Goal: Communication & Community: Answer question/provide support

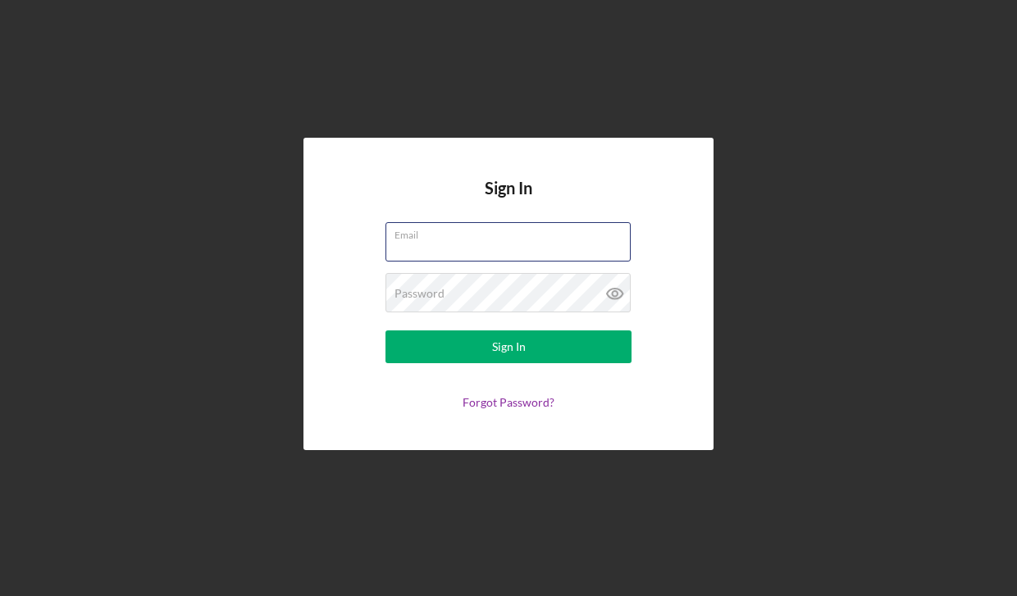
type input "[EMAIL_ADDRESS][DOMAIN_NAME]"
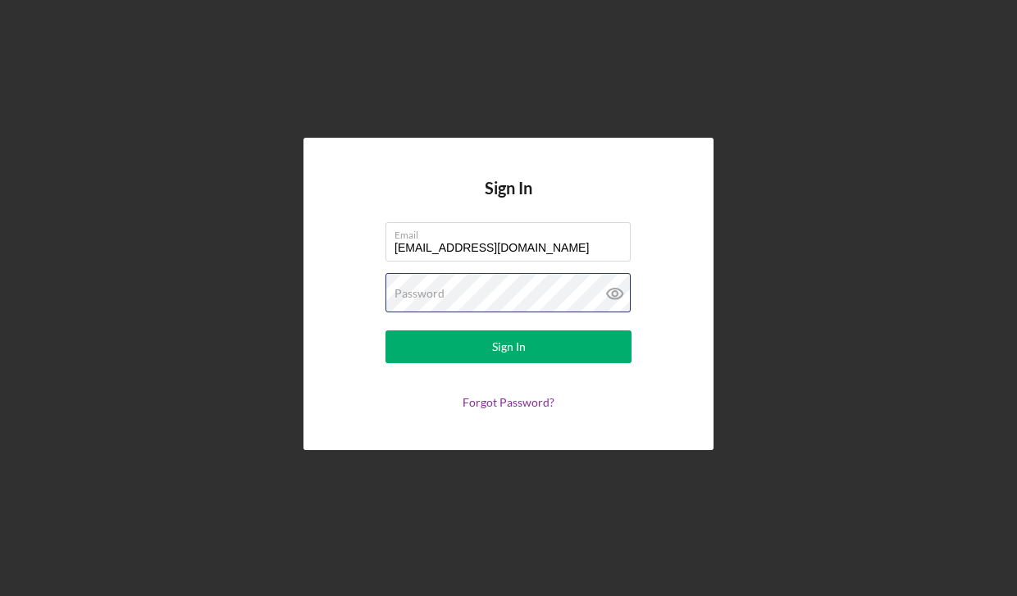
click at [509, 347] on button "Sign In" at bounding box center [509, 347] width 246 height 33
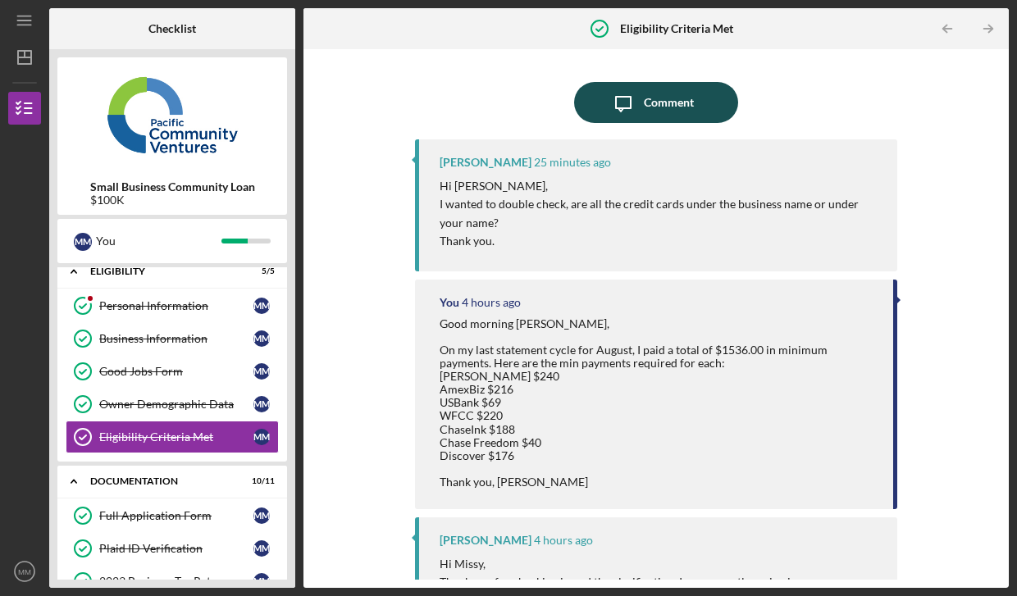
click at [669, 103] on div "Comment" at bounding box center [669, 102] width 50 height 41
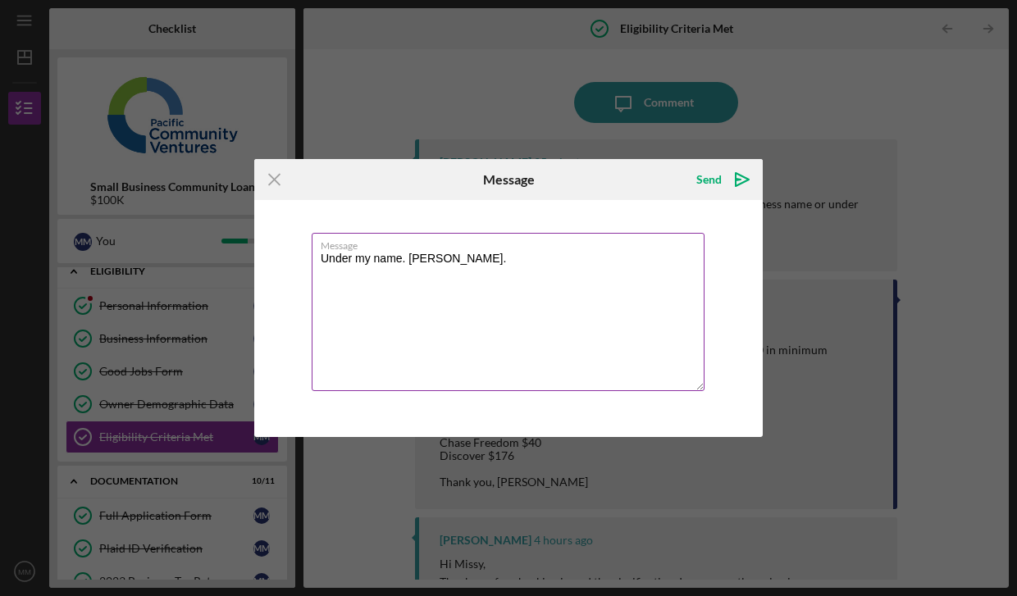
click at [404, 264] on textarea "Under my name. [PERSON_NAME]." at bounding box center [508, 312] width 393 height 158
click at [508, 259] on textarea "Under my name: [PERSON_NAME]." at bounding box center [508, 312] width 393 height 158
type textarea "Under my name: [PERSON_NAME]"
click at [715, 180] on div "Send" at bounding box center [709, 179] width 25 height 33
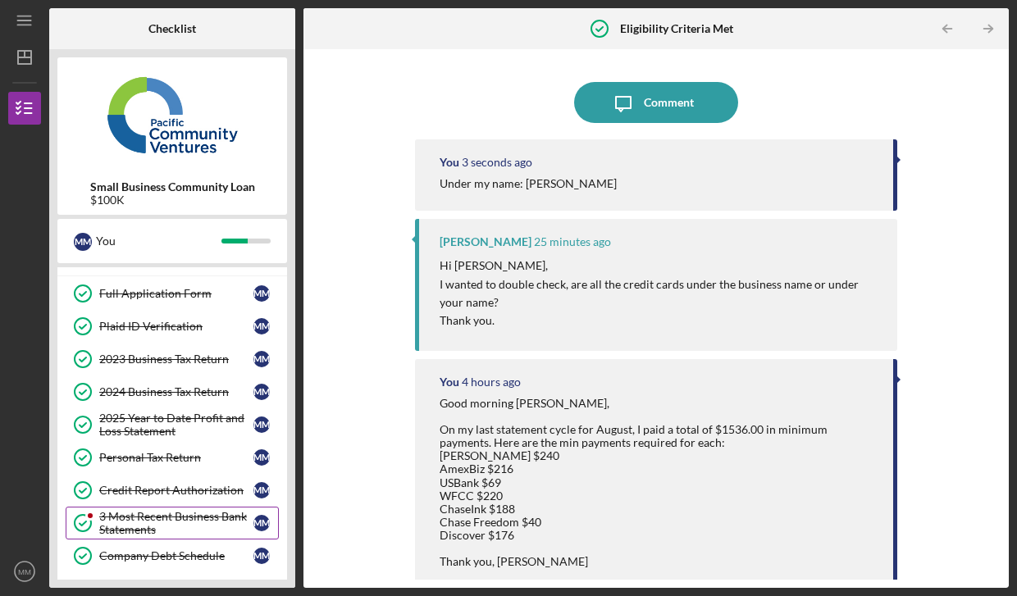
scroll to position [262, 0]
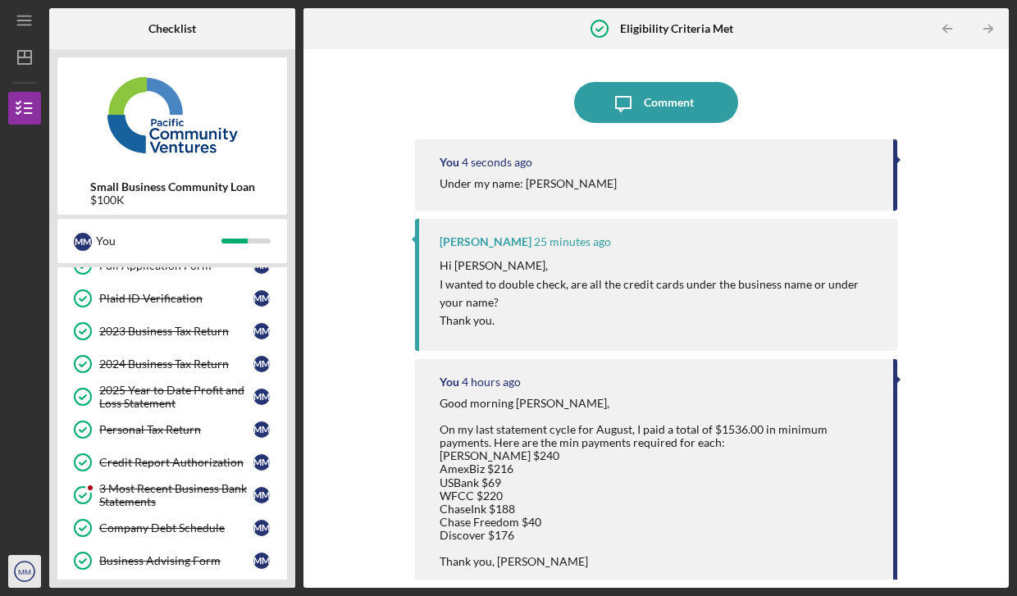
click at [25, 580] on icon "MM" at bounding box center [24, 571] width 33 height 41
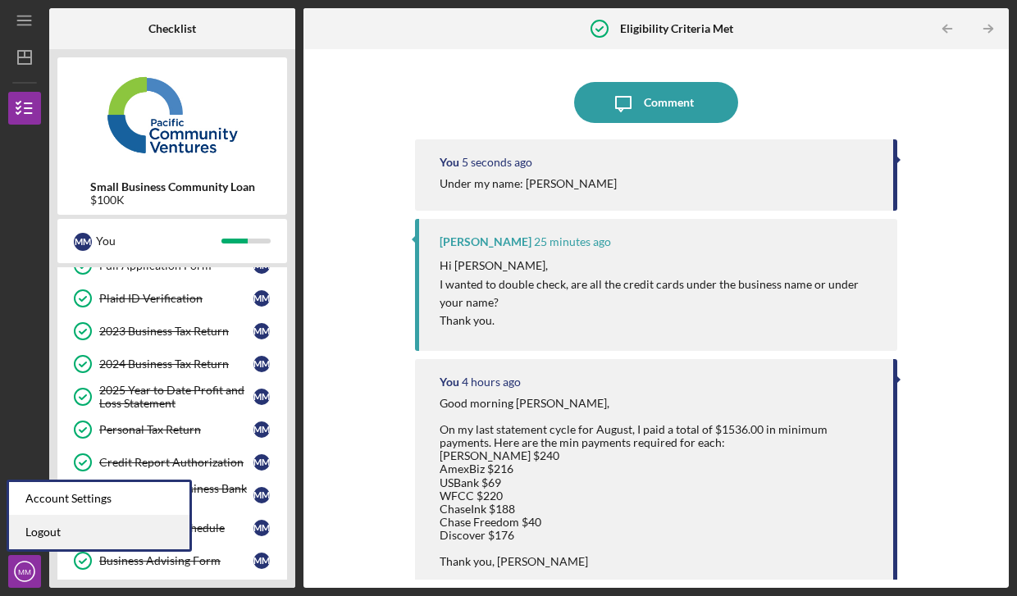
click at [43, 533] on link "Logout" at bounding box center [99, 533] width 180 height 34
